Goal: Transaction & Acquisition: Purchase product/service

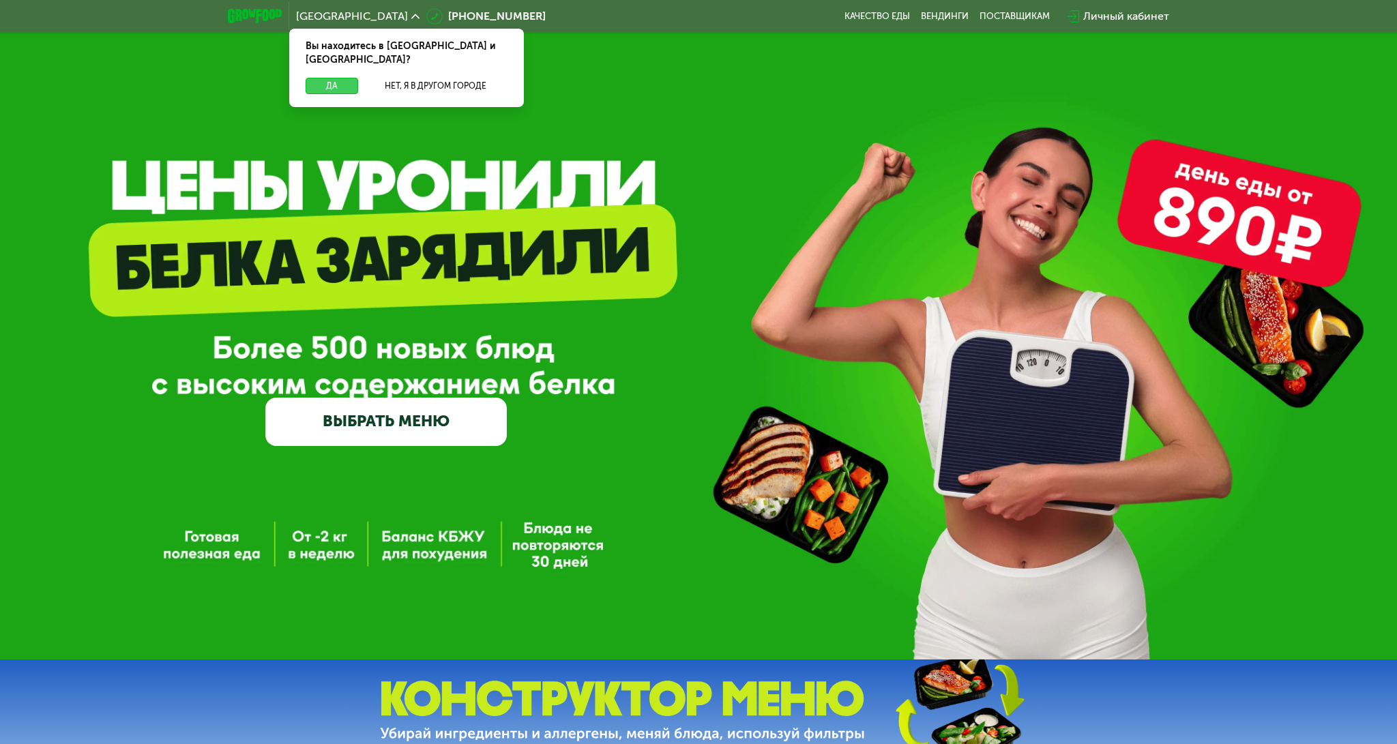
click at [336, 78] on button "Да" at bounding box center [332, 86] width 53 height 16
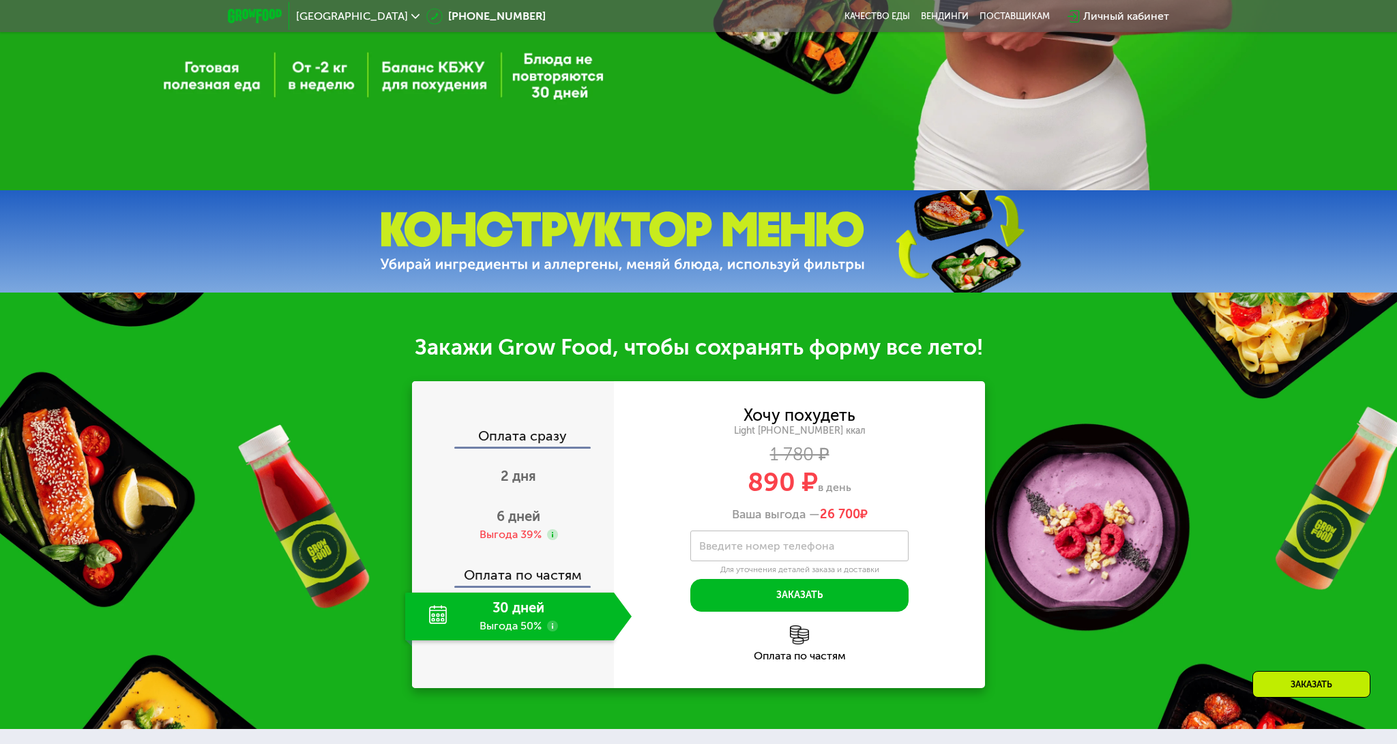
scroll to position [341, 0]
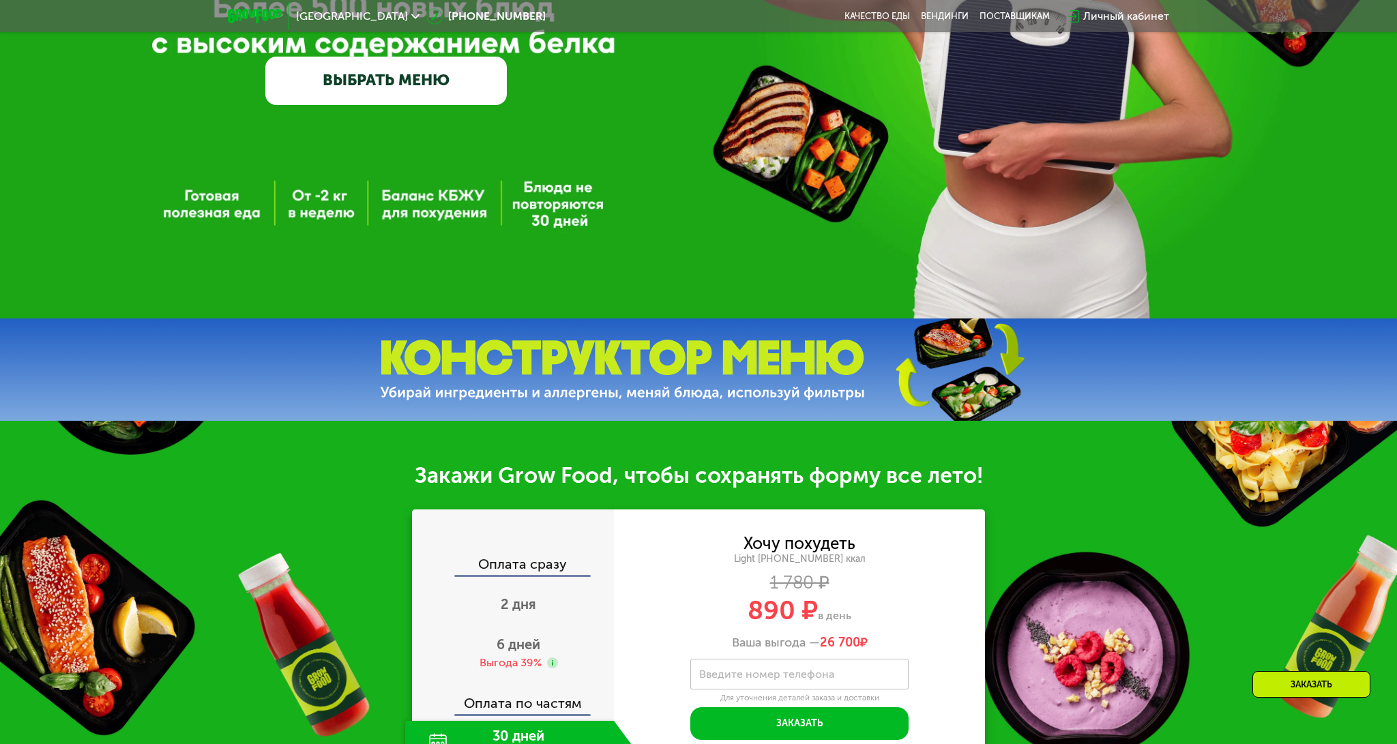
click at [381, 77] on link "ВЫБРАТЬ МЕНЮ" at bounding box center [385, 81] width 241 height 48
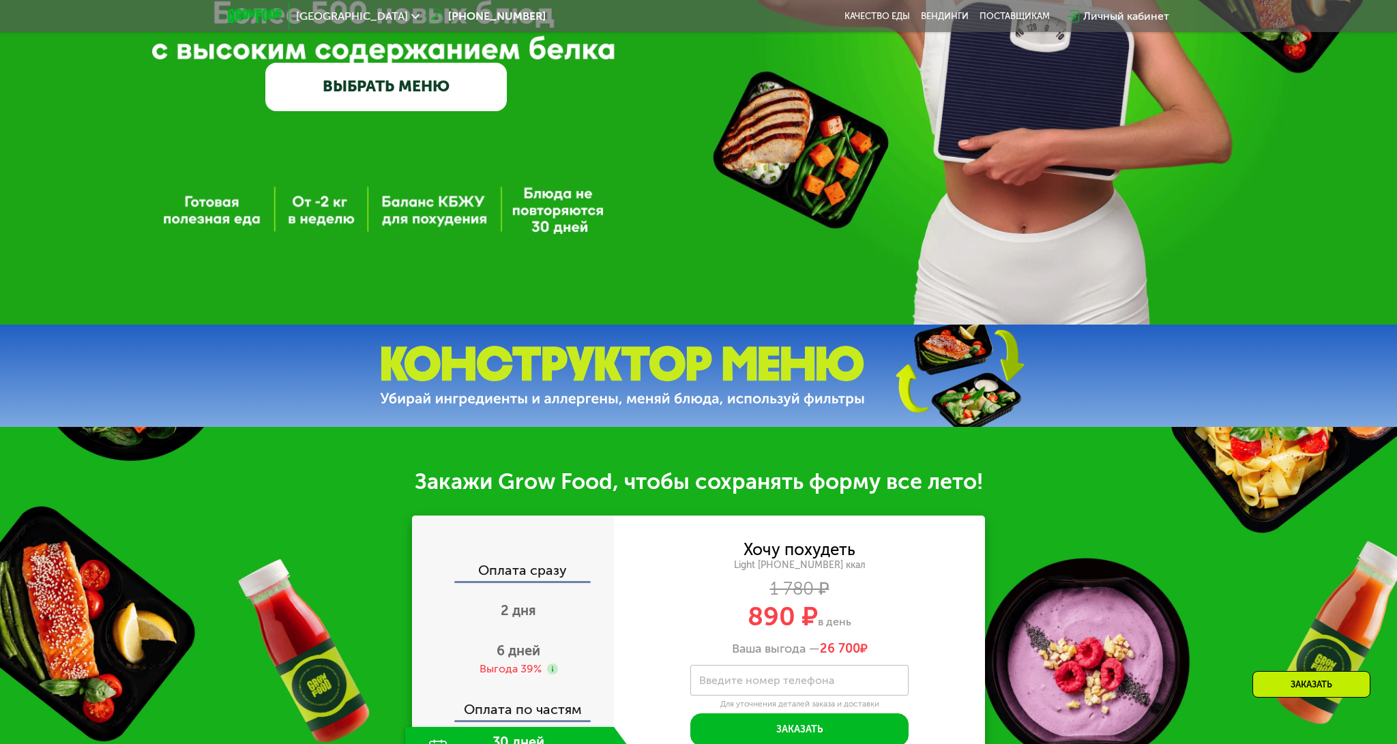
click at [389, 80] on link "ВЫБРАТЬ МЕНЮ" at bounding box center [385, 87] width 241 height 48
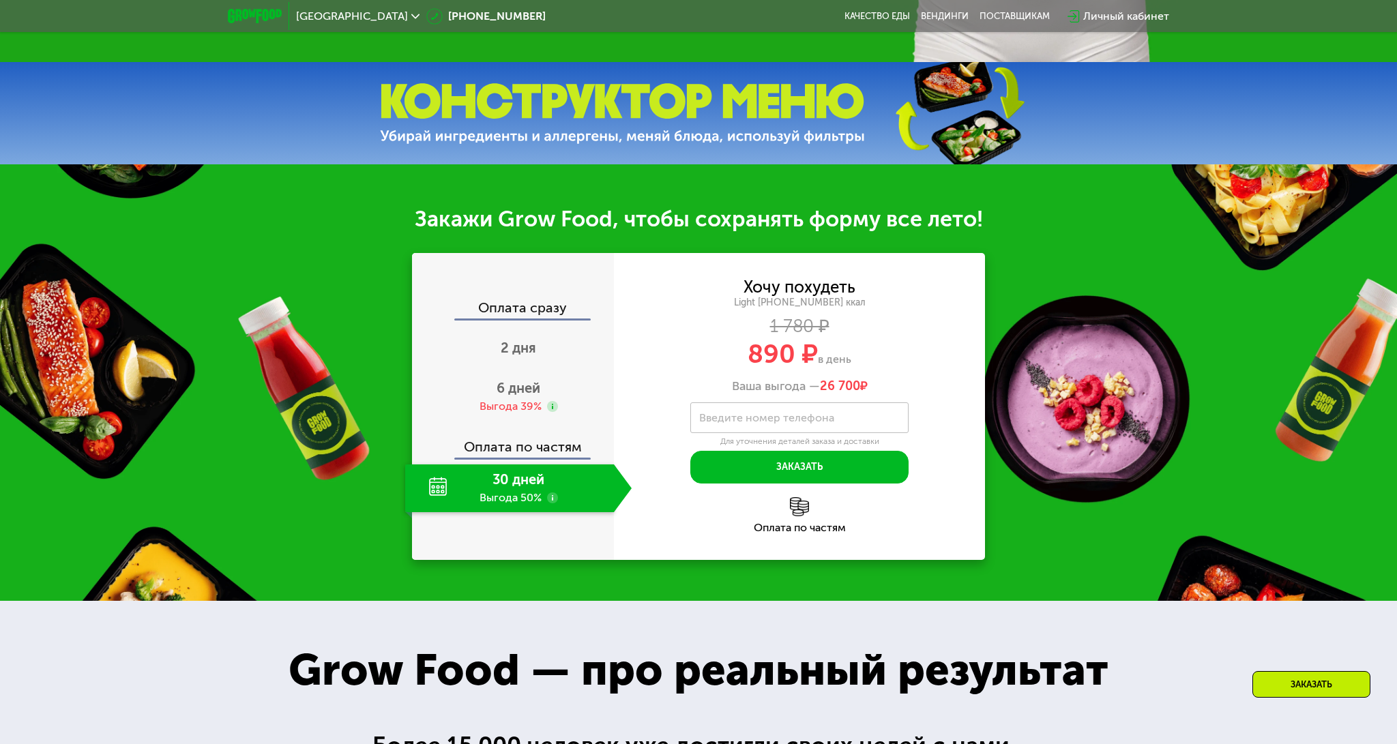
scroll to position [599, 0]
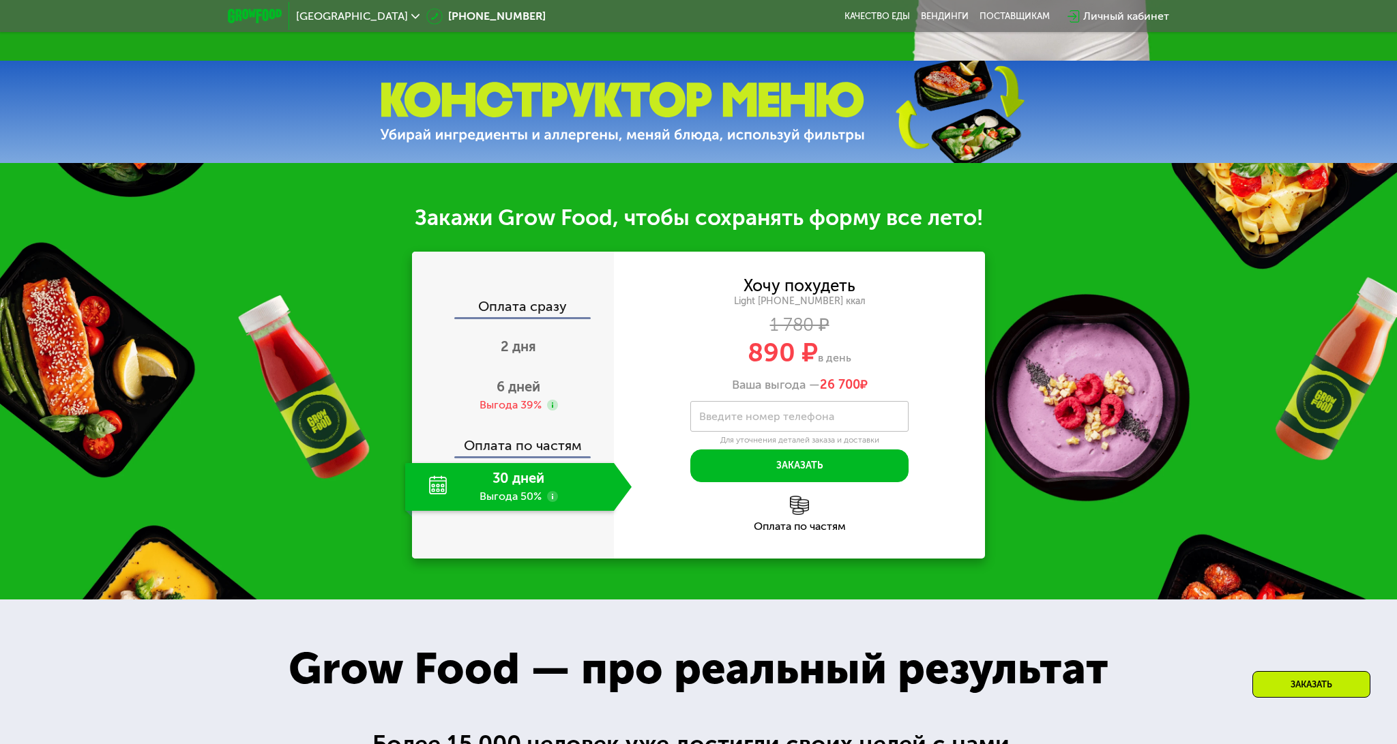
click at [534, 485] on div "30 дней Выгода 50%" at bounding box center [509, 487] width 209 height 48
click at [520, 394] on span "6 дней" at bounding box center [519, 387] width 44 height 16
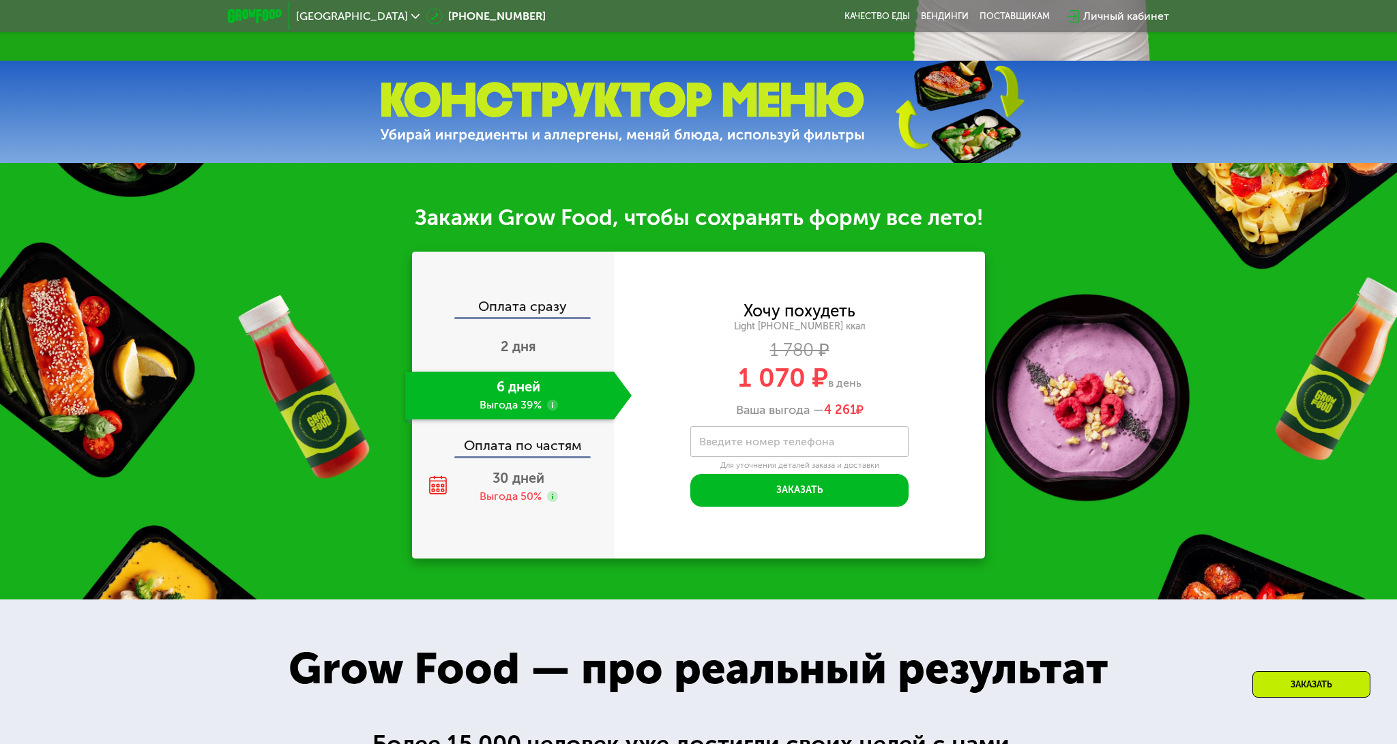
scroll to position [600, 0]
click at [505, 490] on div "Выгода 50%" at bounding box center [511, 495] width 62 height 15
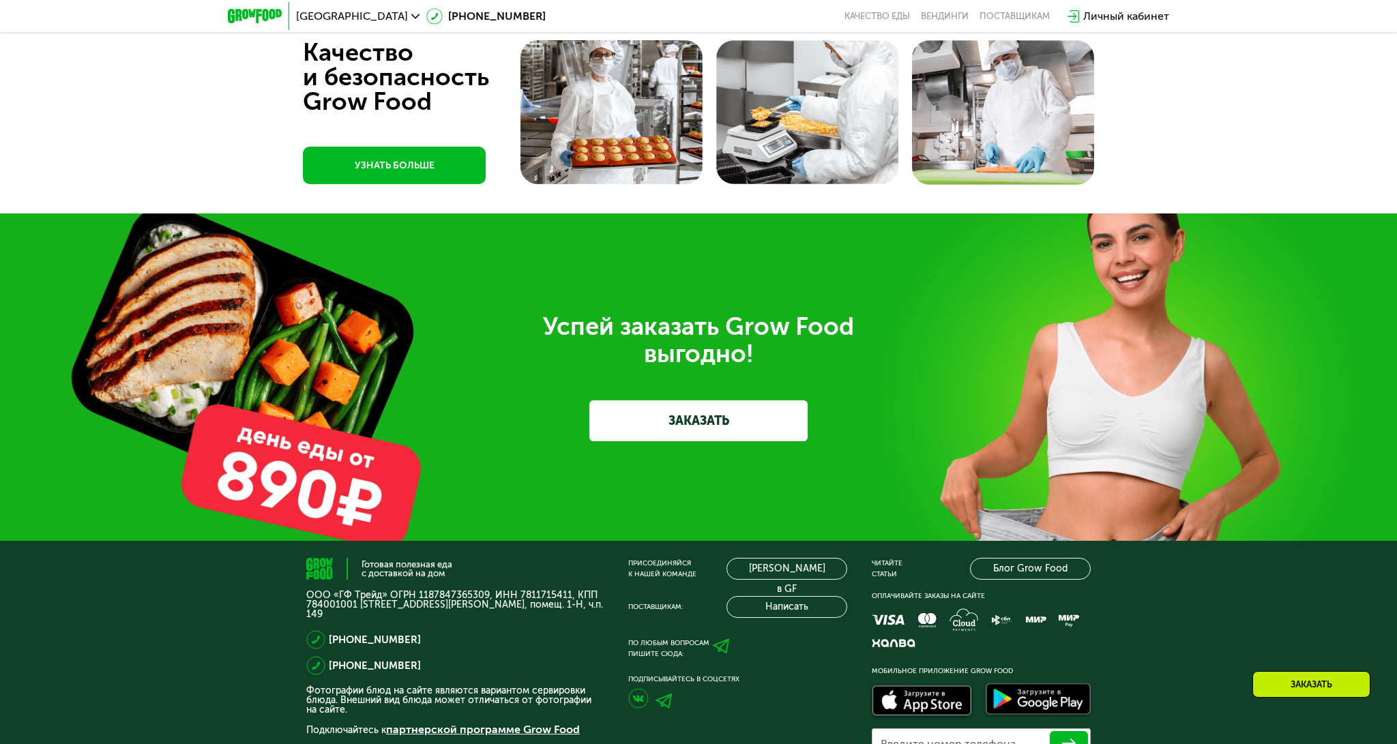
scroll to position [3473, 0]
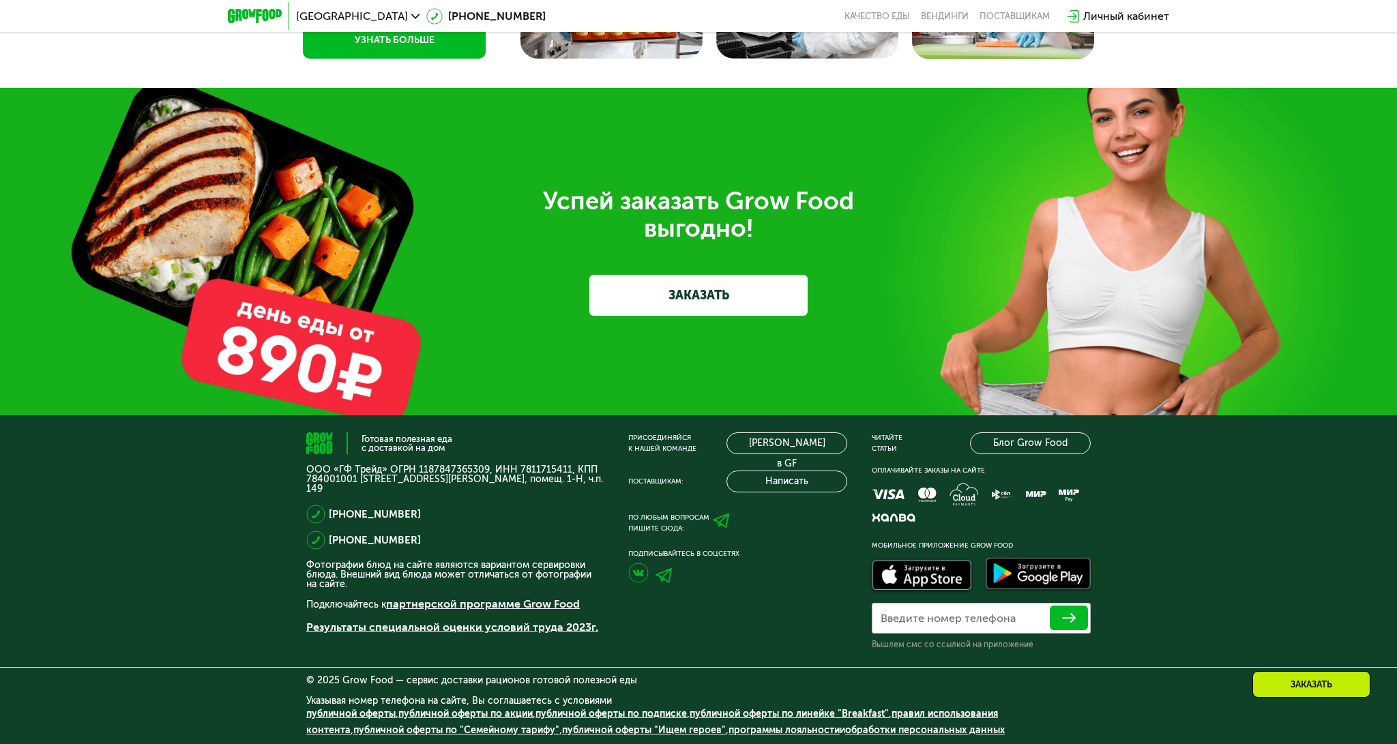
click at [688, 296] on link "ЗАКАЗАТЬ" at bounding box center [698, 295] width 218 height 41
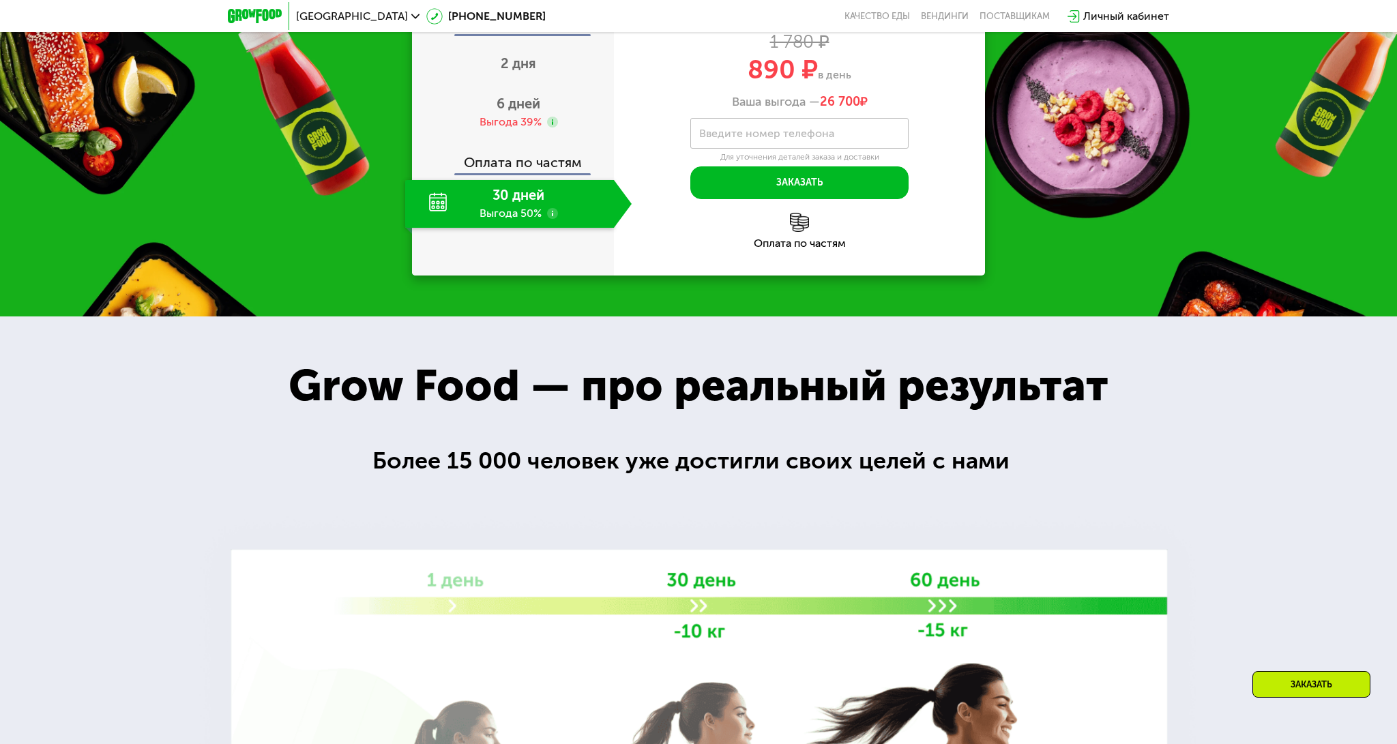
scroll to position [730, 0]
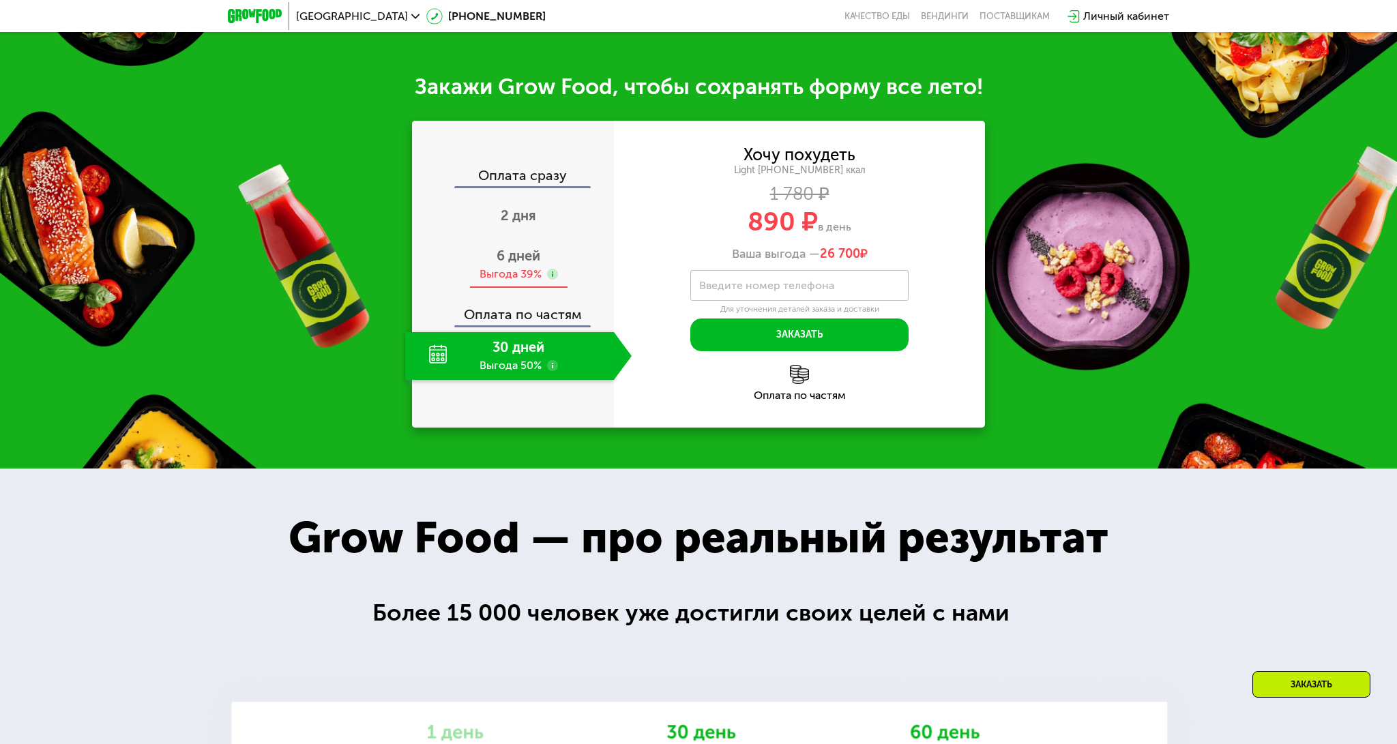
click at [511, 257] on span "6 дней" at bounding box center [519, 256] width 44 height 16
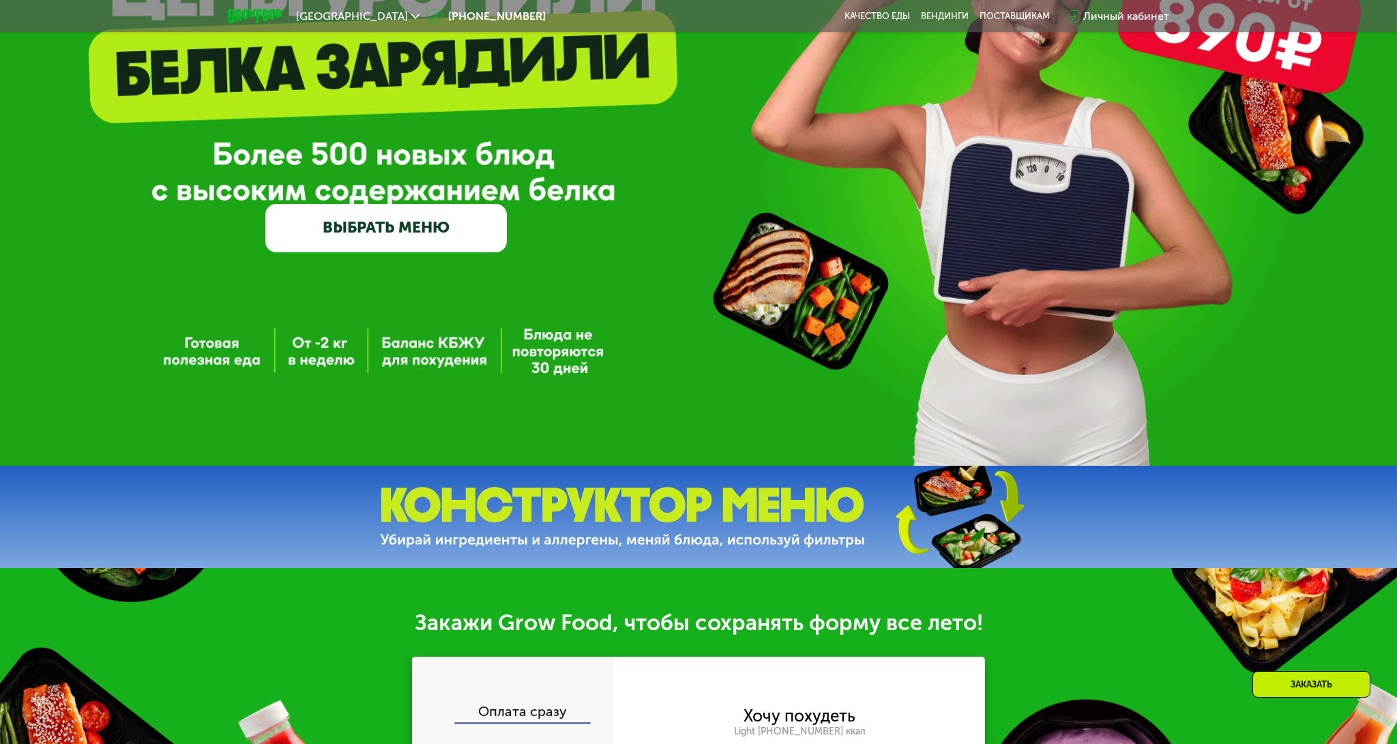
scroll to position [192, 0]
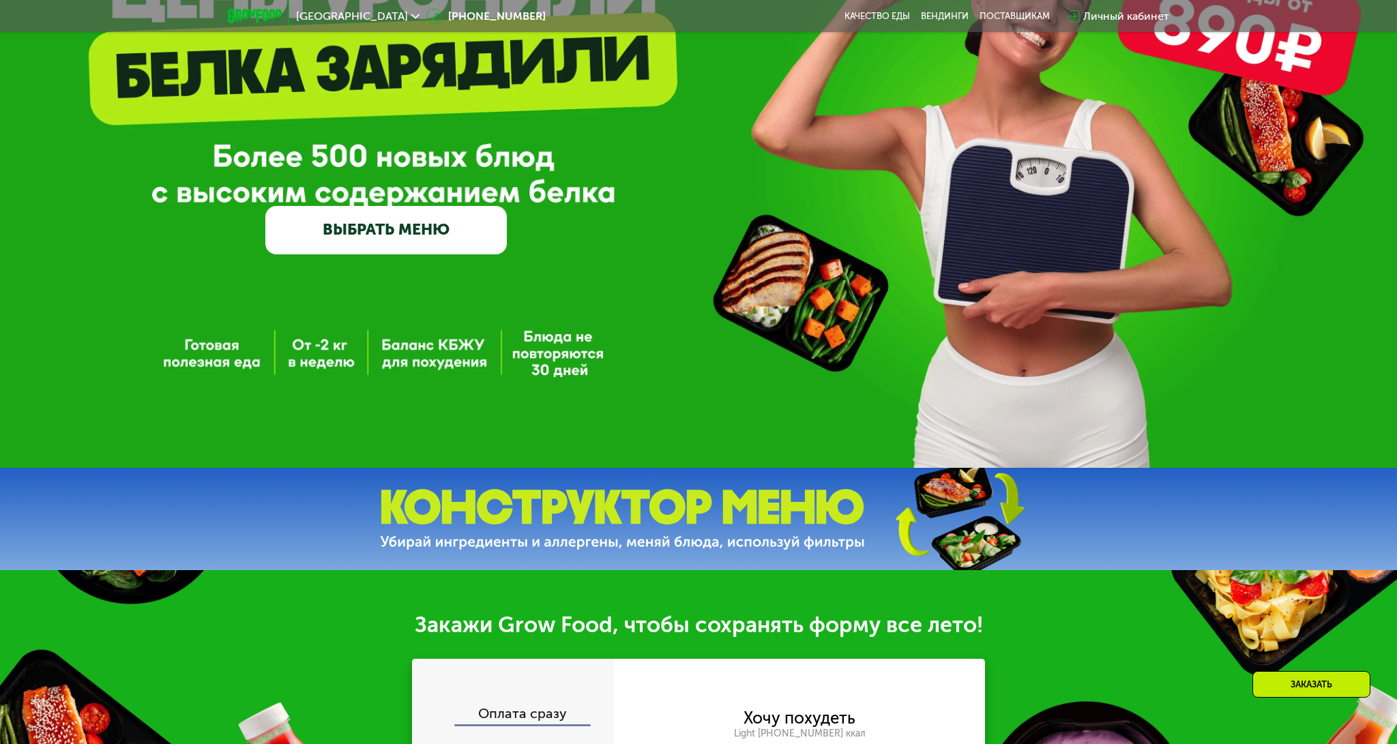
click at [349, 213] on link "ВЫБРАТЬ МЕНЮ" at bounding box center [385, 230] width 241 height 48
click at [467, 241] on link "ВЫБРАТЬ МЕНЮ" at bounding box center [385, 230] width 241 height 48
click at [434, 224] on link "ВЫБРАТЬ МЕНЮ" at bounding box center [385, 230] width 241 height 48
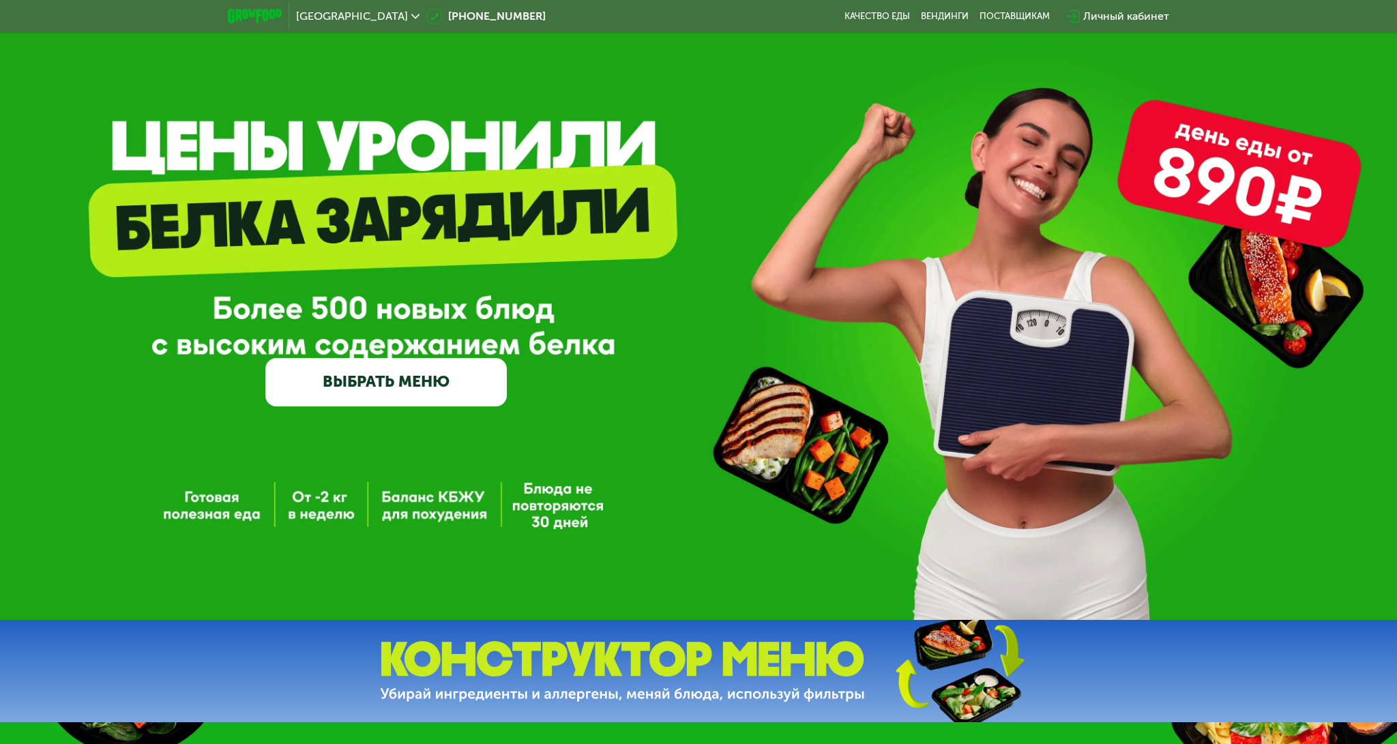
scroll to position [38, 0]
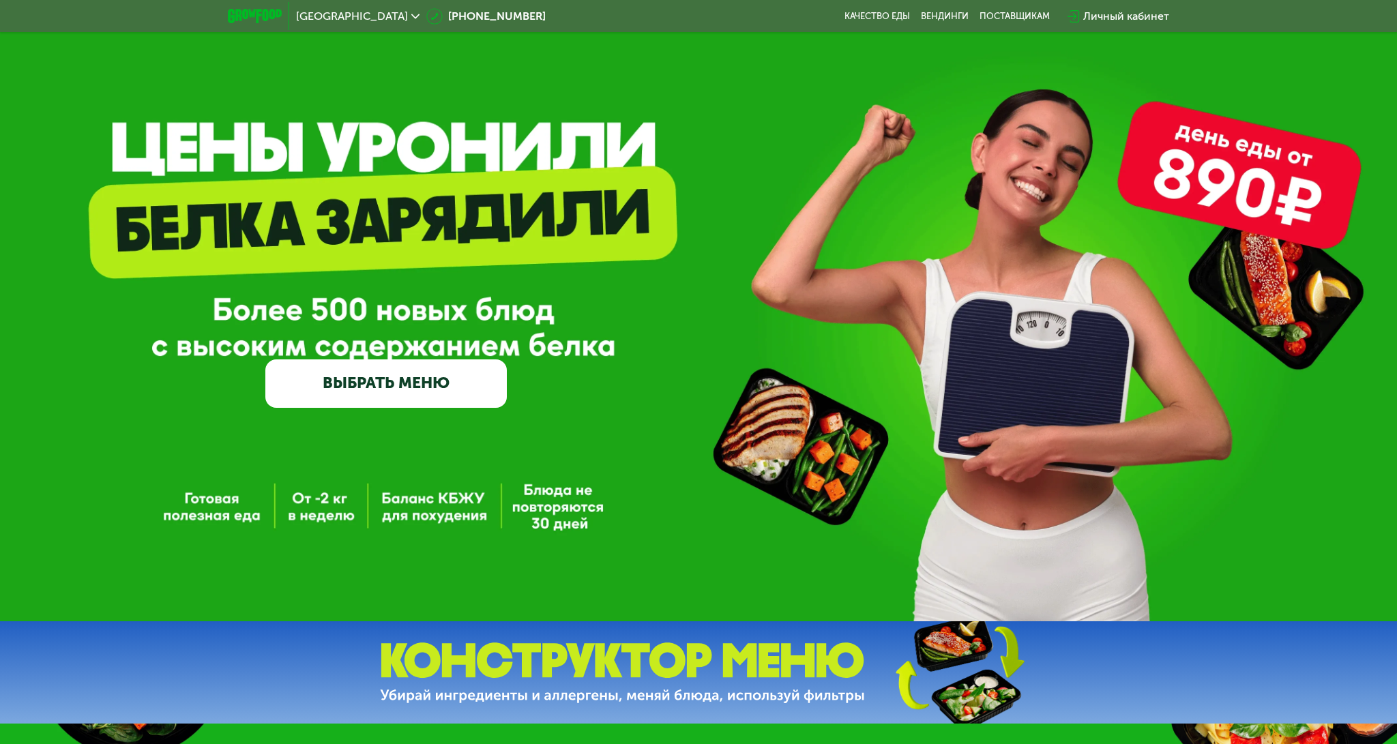
click at [377, 382] on link "ВЫБРАТЬ МЕНЮ" at bounding box center [385, 383] width 241 height 48
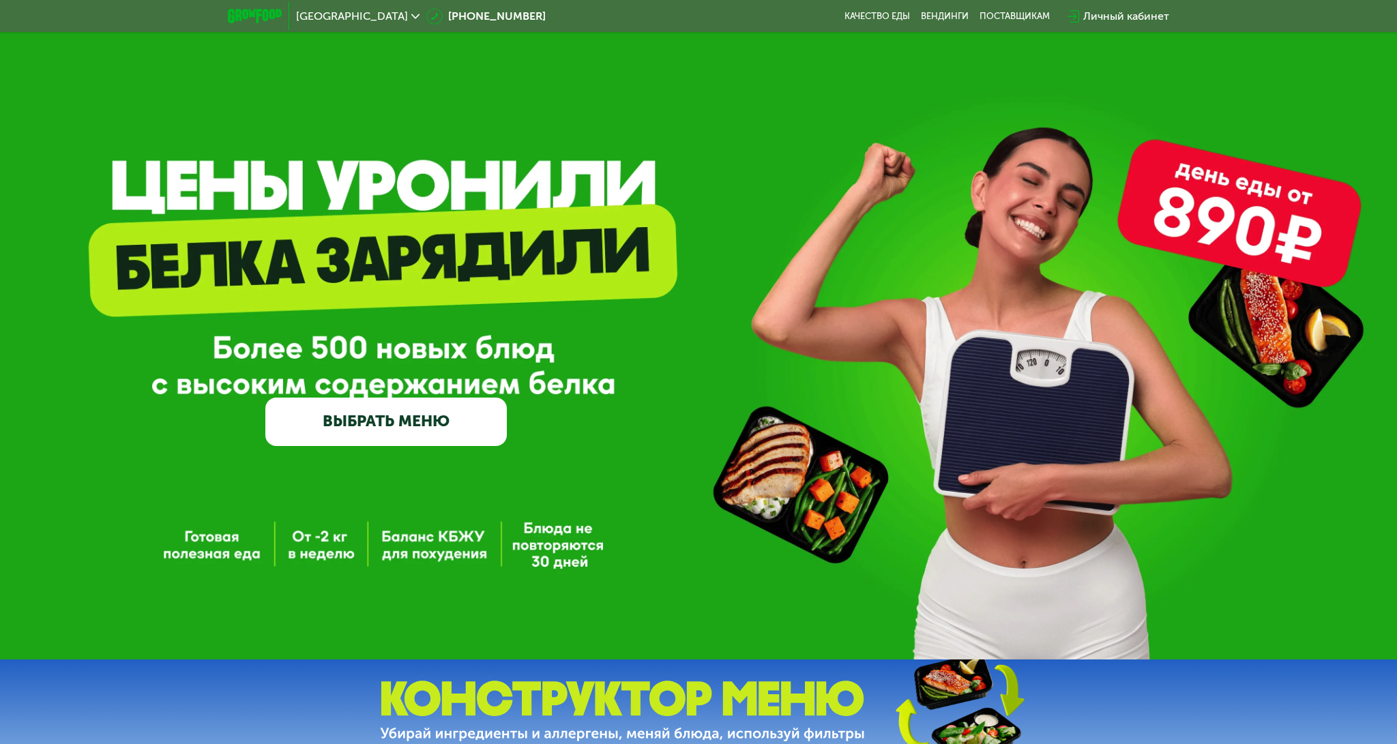
scroll to position [0, 0]
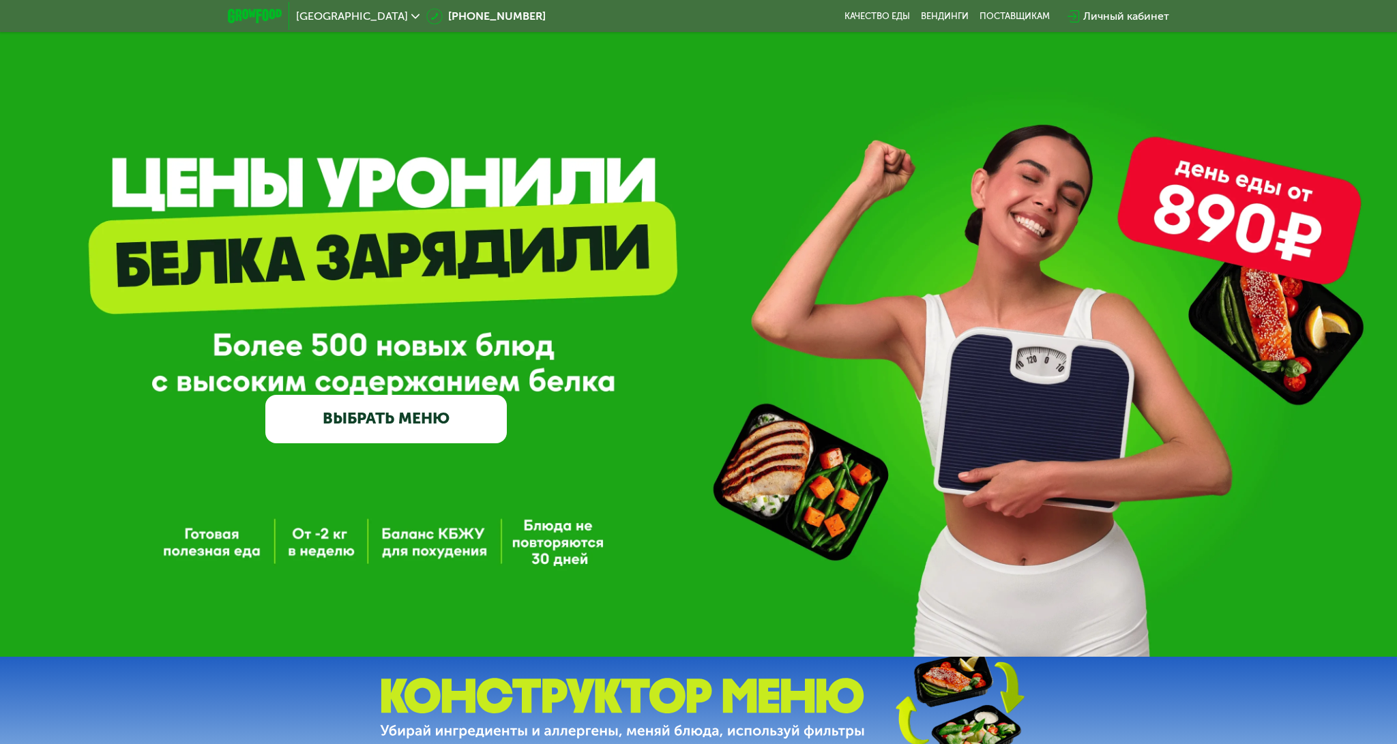
click at [396, 418] on link "ВЫБРАТЬ МЕНЮ" at bounding box center [385, 419] width 241 height 48
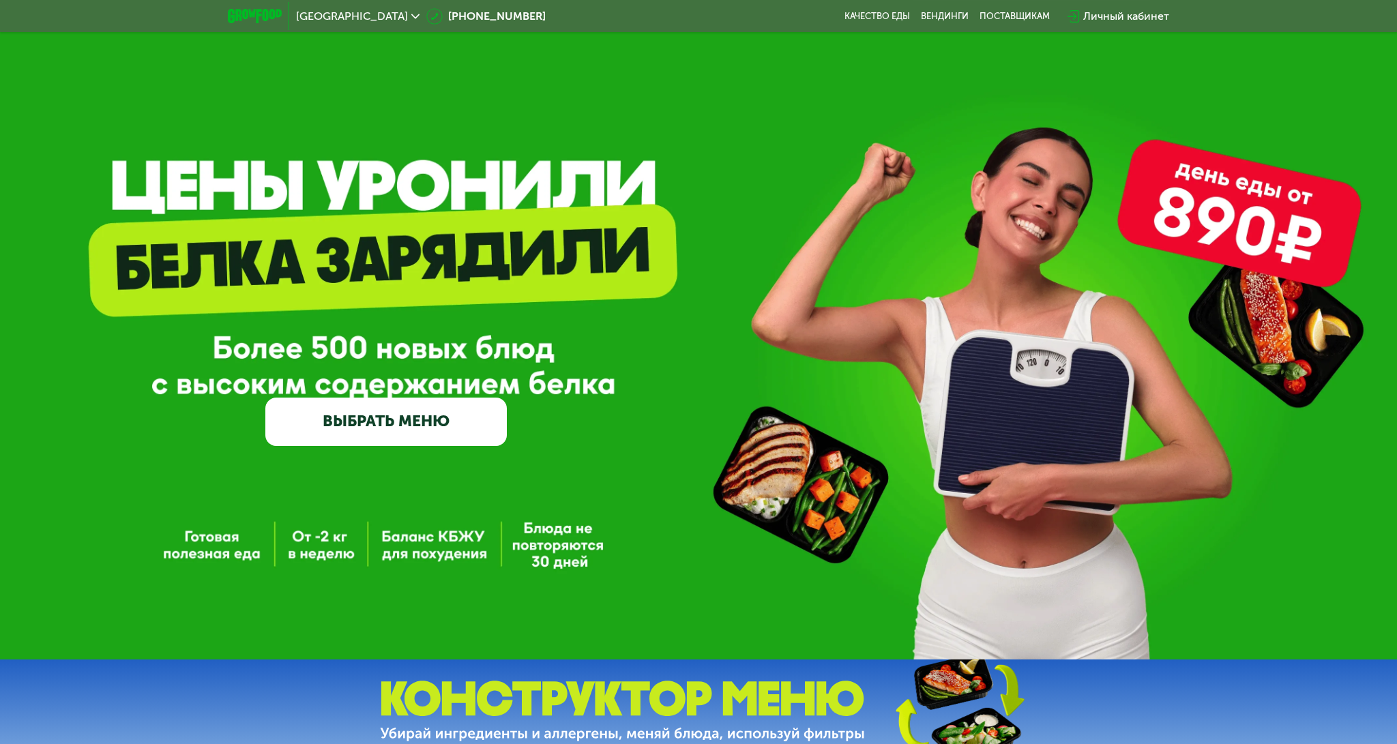
click at [456, 162] on div "GrowFood — доставка правильного питания ВЫБРАТЬ МЕНЮ" at bounding box center [698, 330] width 1397 height 660
click at [330, 409] on link "ВЫБРАТЬ МЕНЮ" at bounding box center [385, 422] width 241 height 48
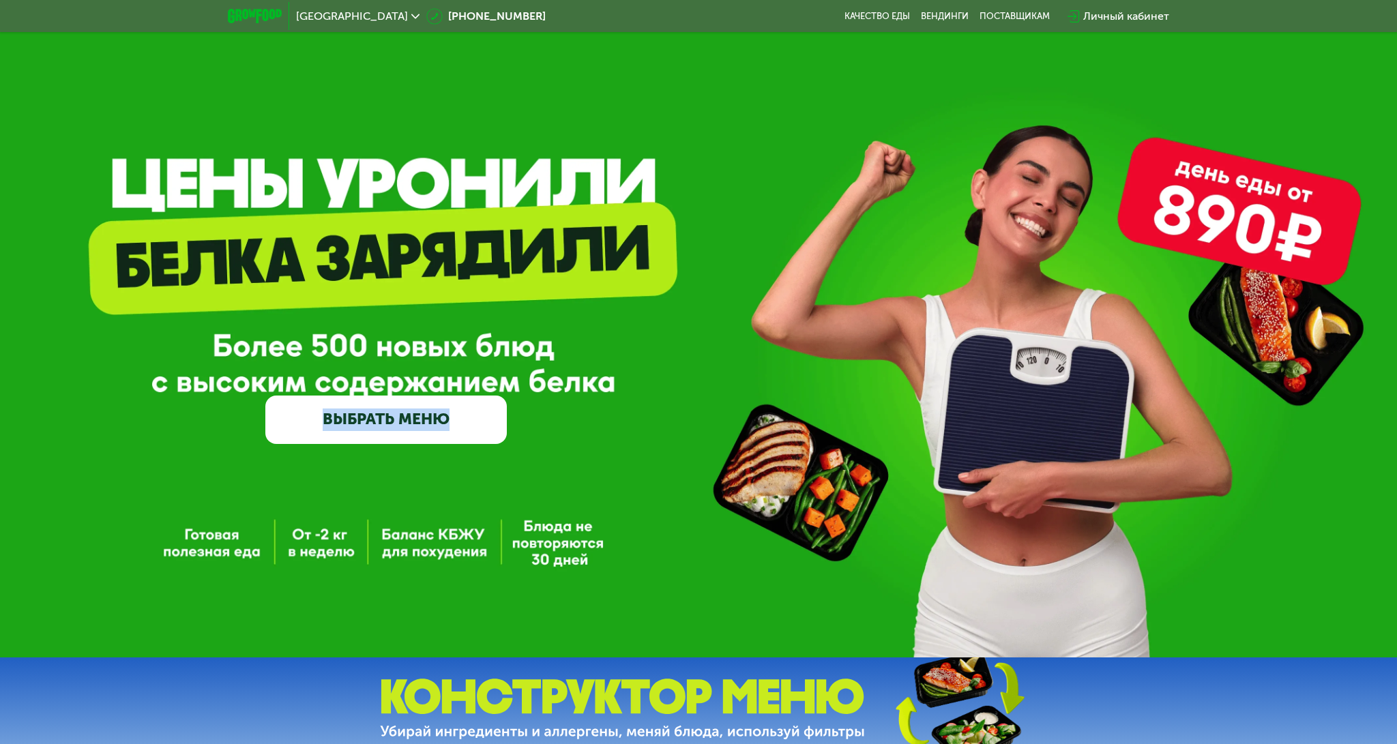
scroll to position [3, 0]
click at [335, 427] on link "ВЫБРАТЬ МЕНЮ" at bounding box center [385, 419] width 241 height 48
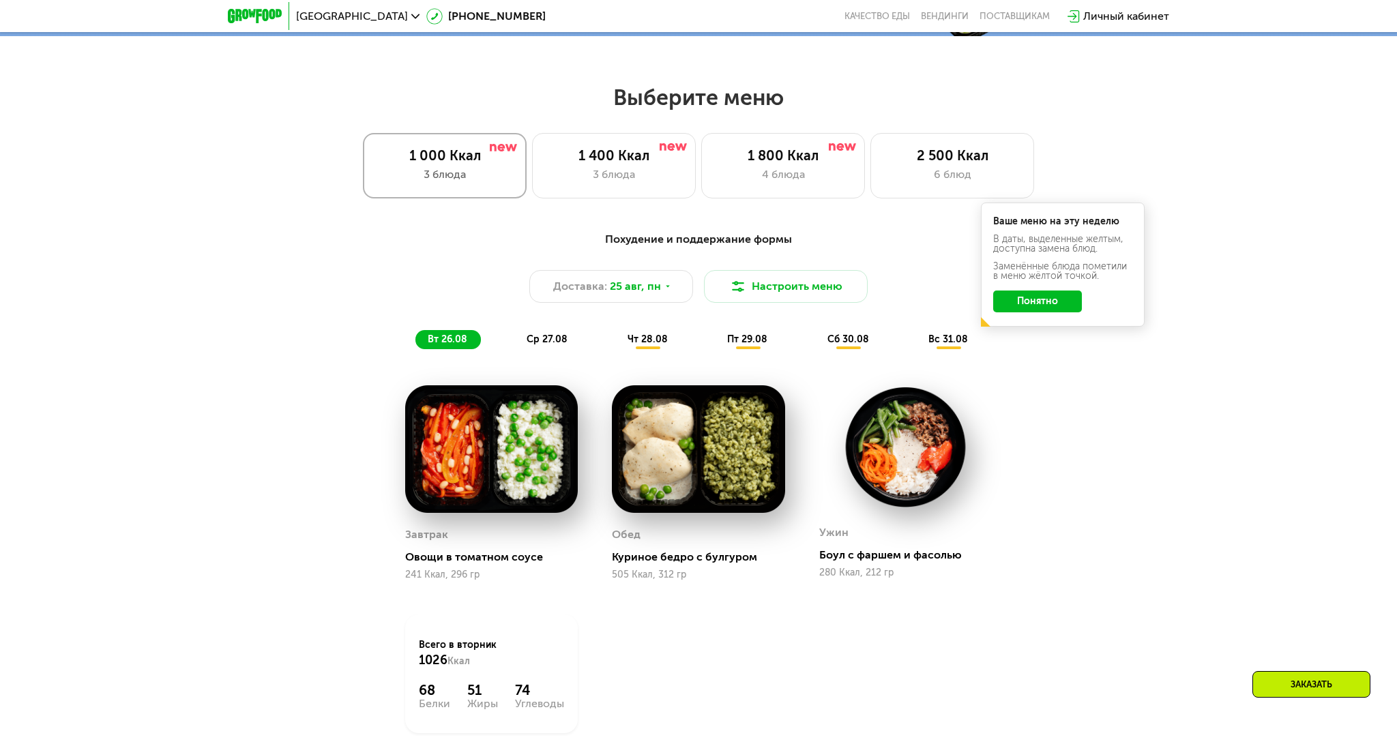
scroll to position [726, 0]
click at [794, 149] on div "1 800 Ккал" at bounding box center [782, 155] width 135 height 16
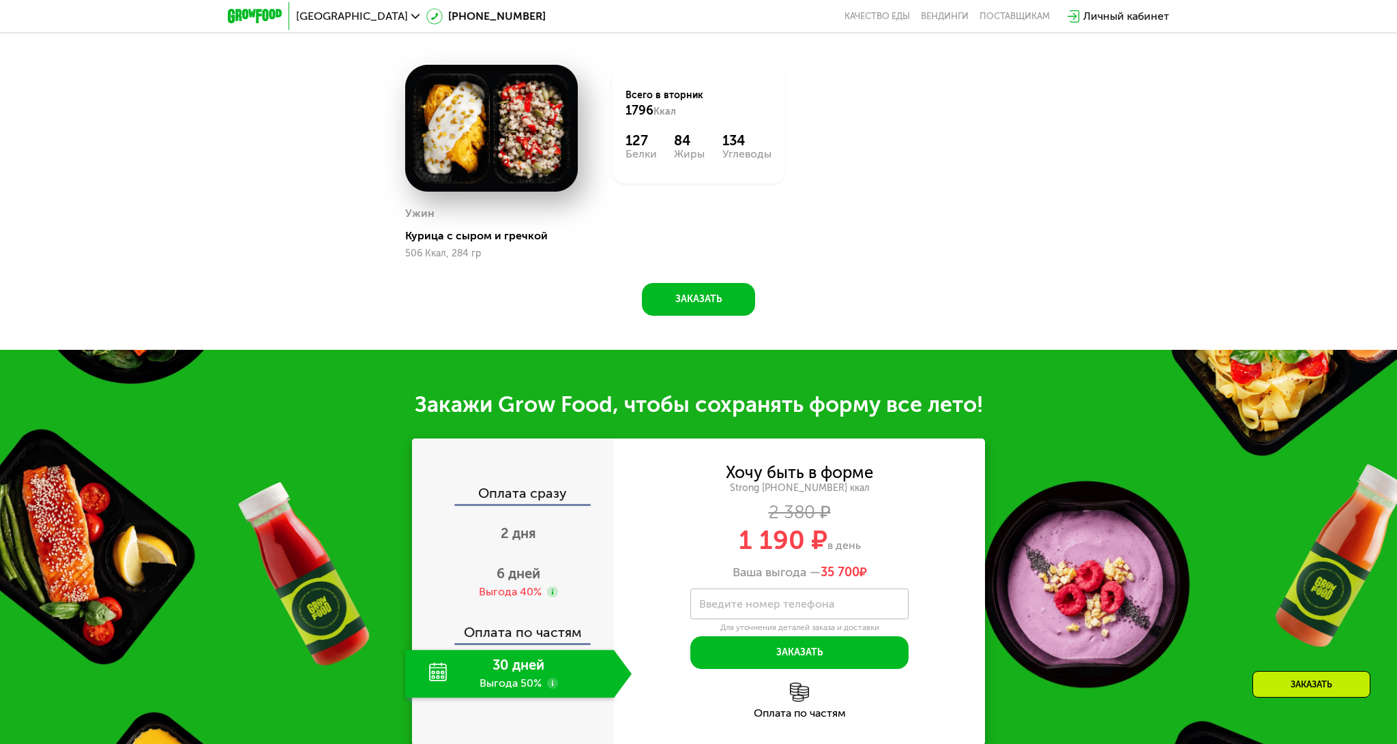
scroll to position [1276, 0]
click at [514, 584] on div "Выгода 40%" at bounding box center [510, 591] width 63 height 15
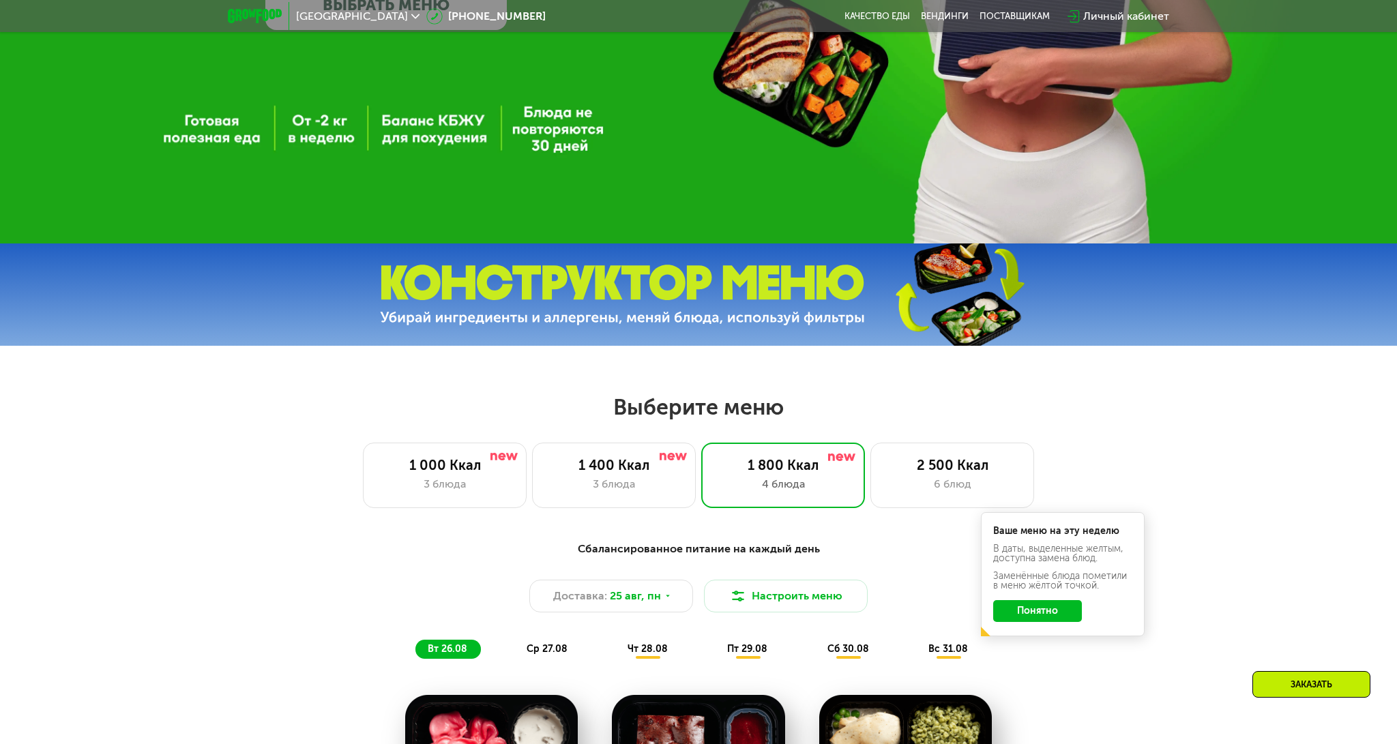
scroll to position [422, 0]
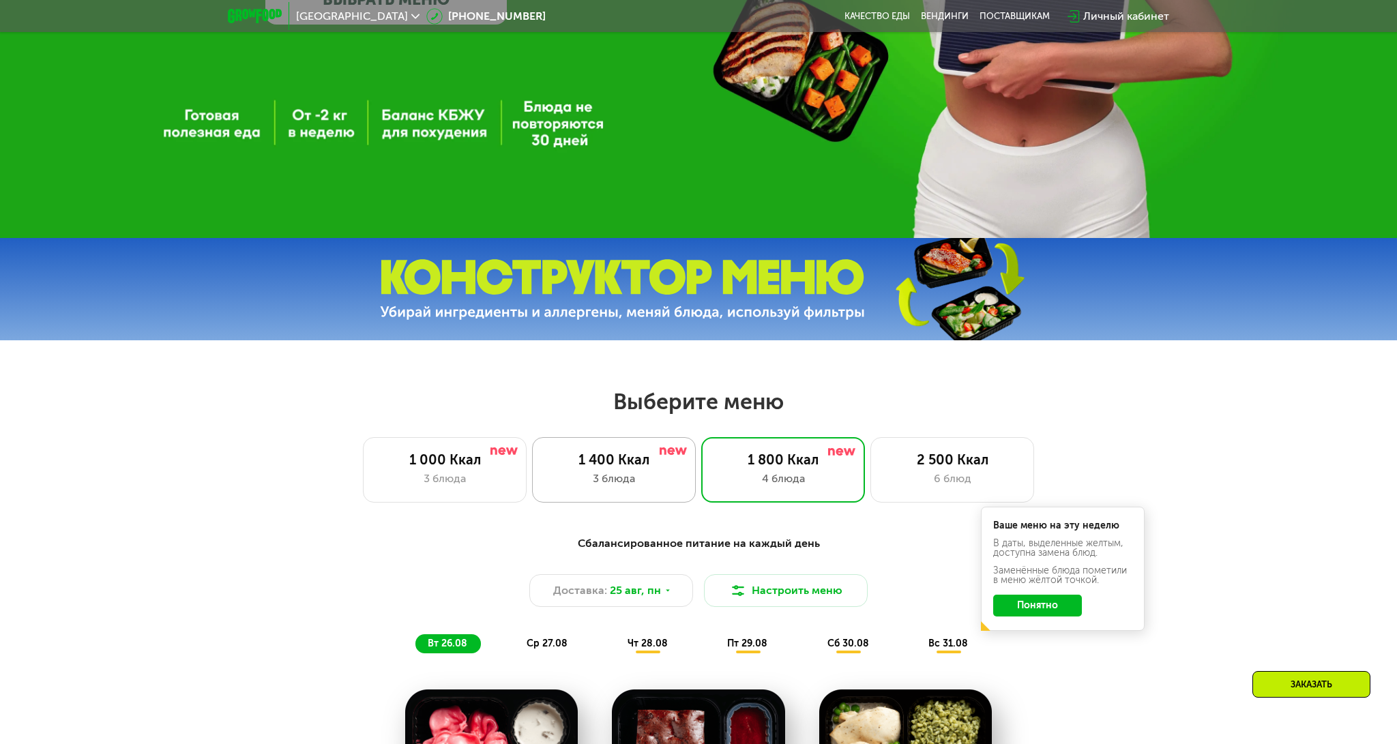
click at [608, 452] on div "1 400 Ккал" at bounding box center [613, 460] width 135 height 16
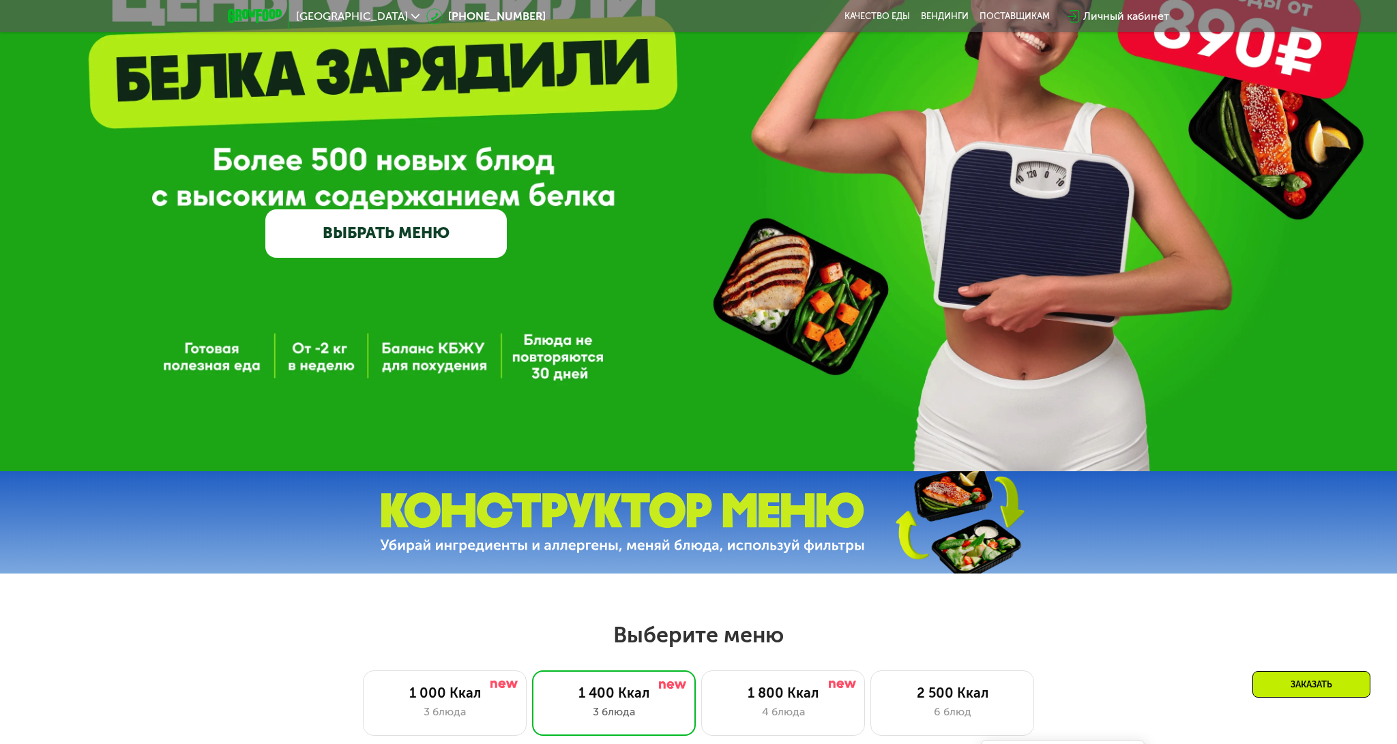
scroll to position [0, 0]
